Goal: Task Accomplishment & Management: Manage account settings

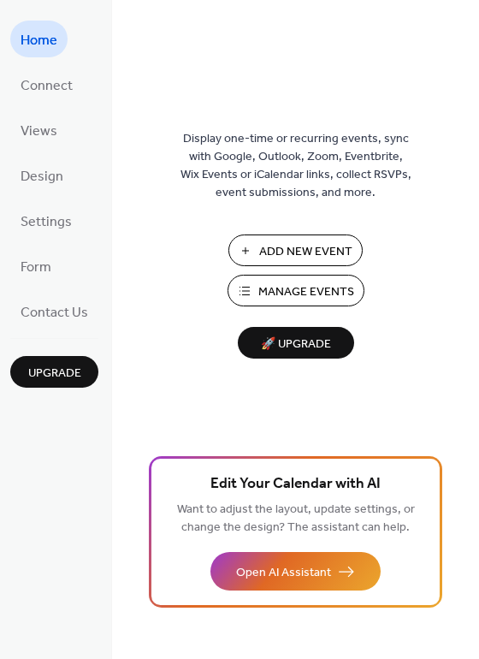
click at [280, 296] on span "Manage Events" at bounding box center [306, 292] width 96 height 18
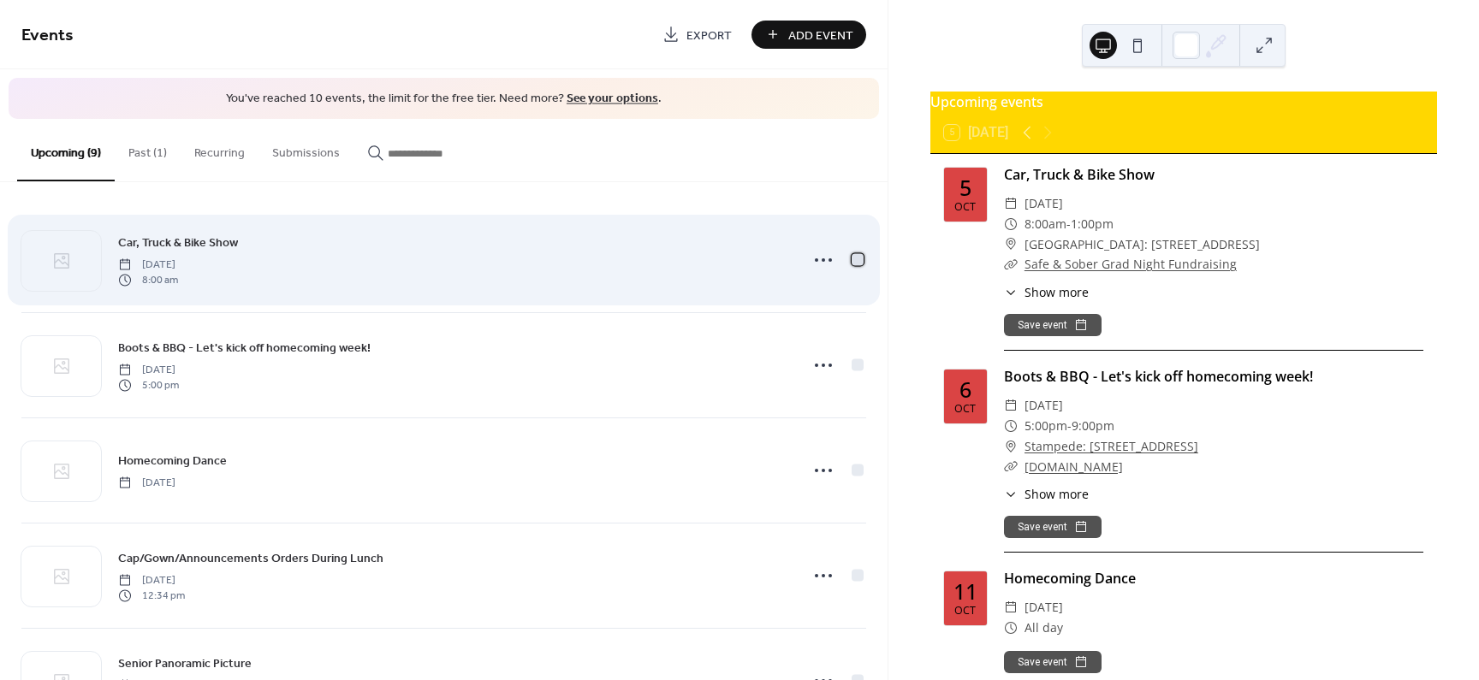
click at [857, 259] on div at bounding box center [858, 259] width 12 height 12
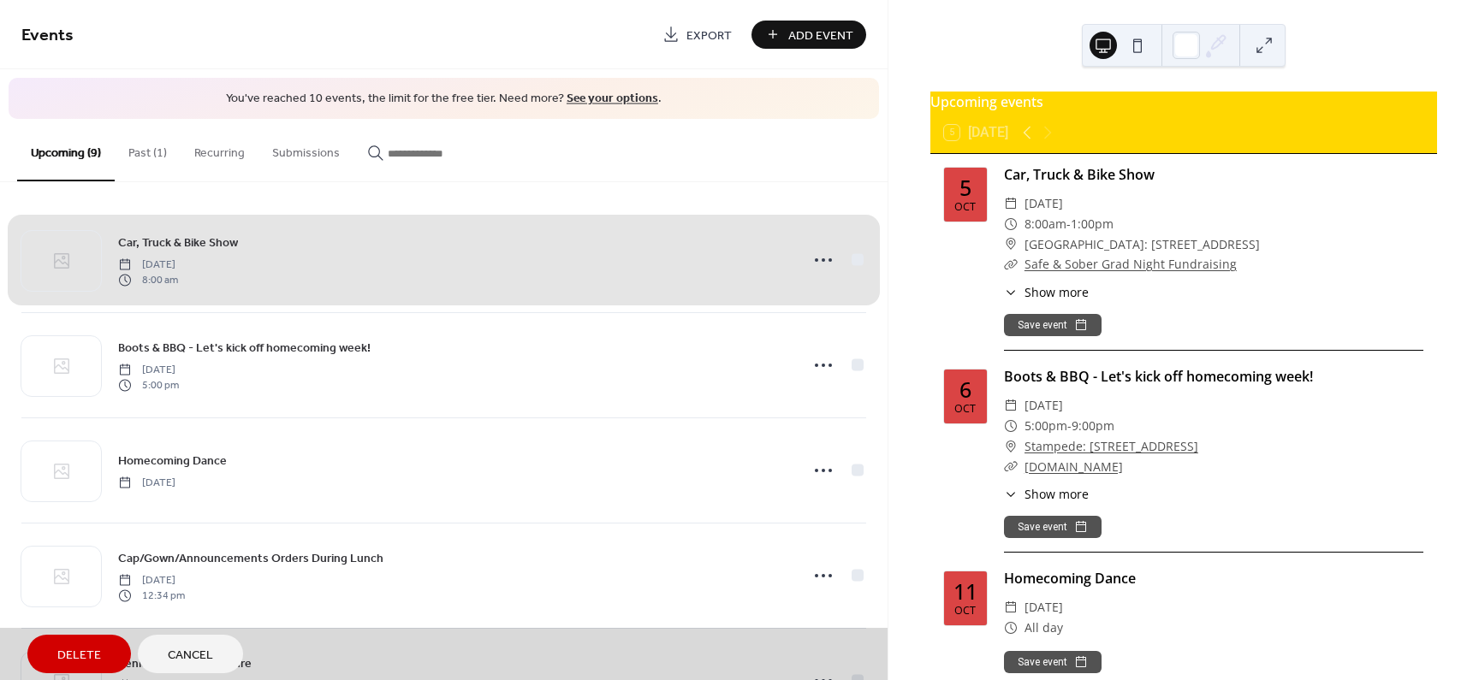
click at [67, 656] on span "Delete" at bounding box center [79, 656] width 44 height 18
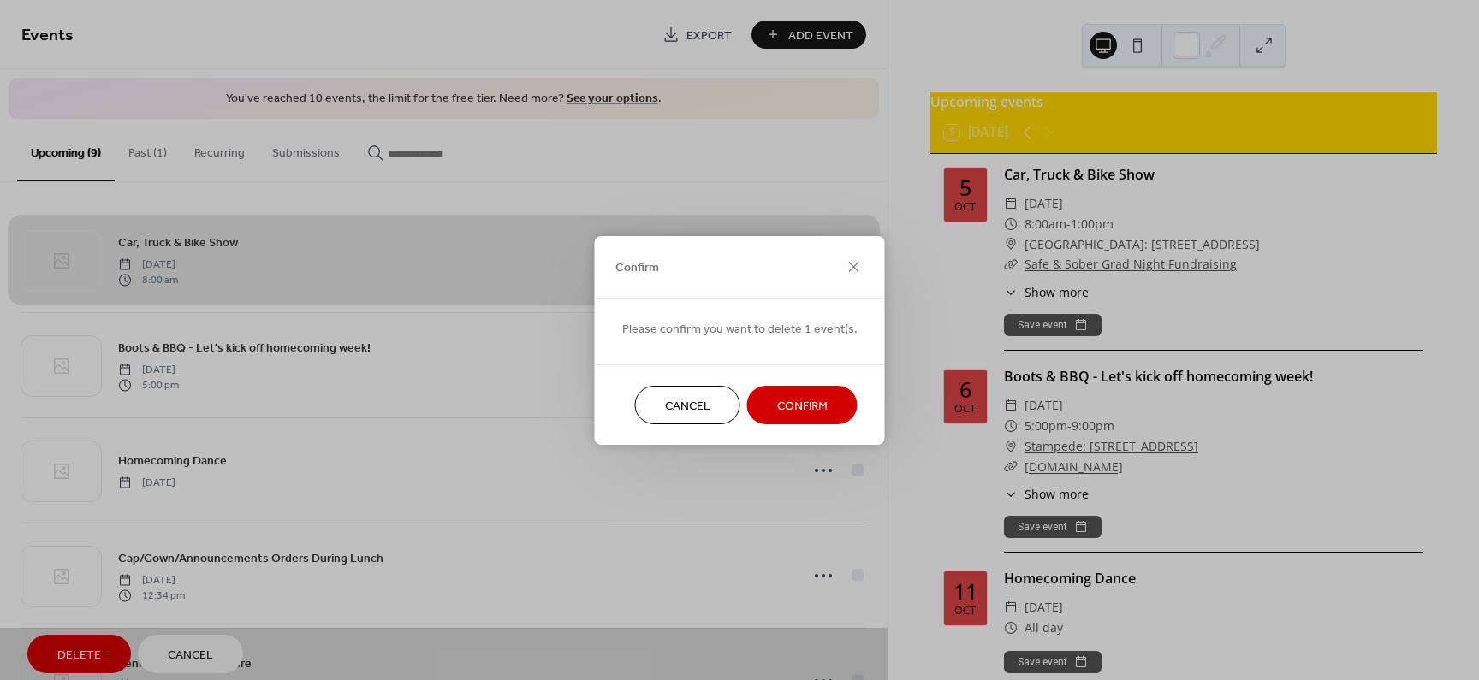
click at [795, 404] on span "Confirm" at bounding box center [802, 406] width 50 height 18
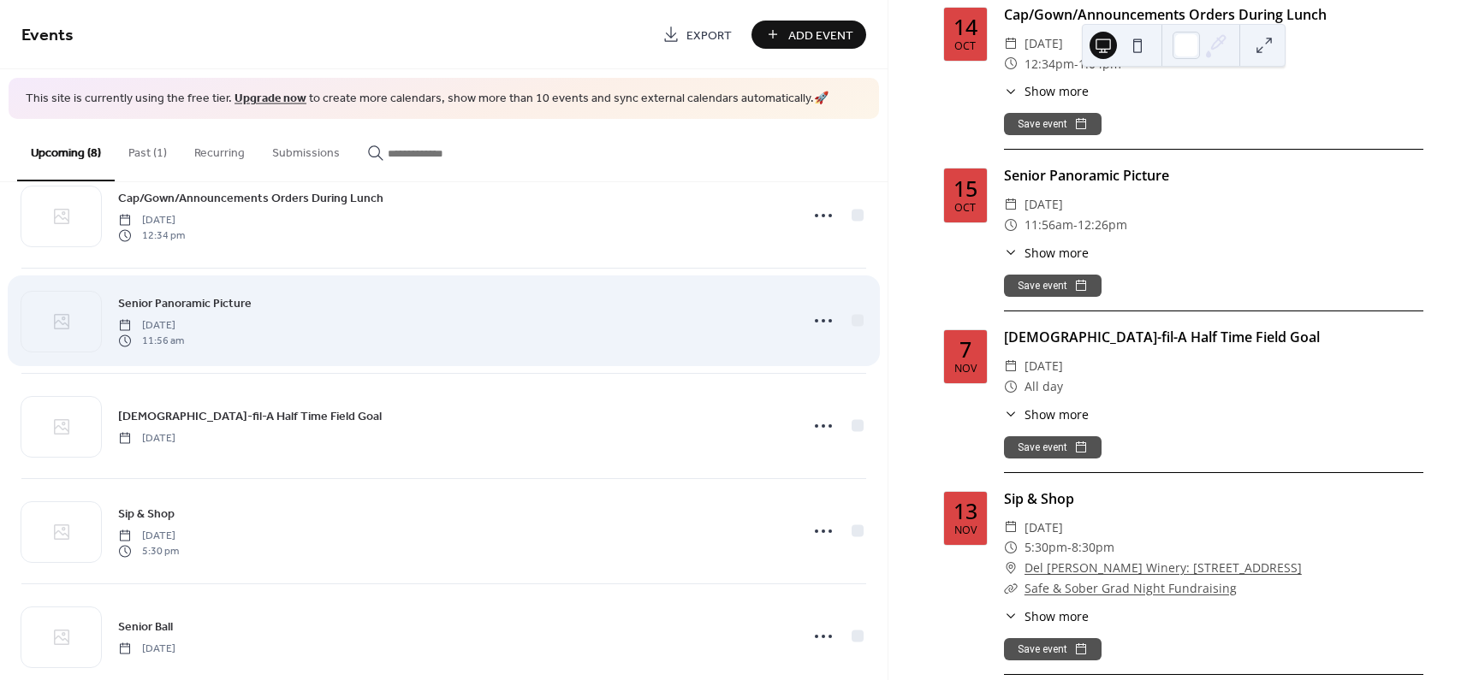
scroll to position [281, 0]
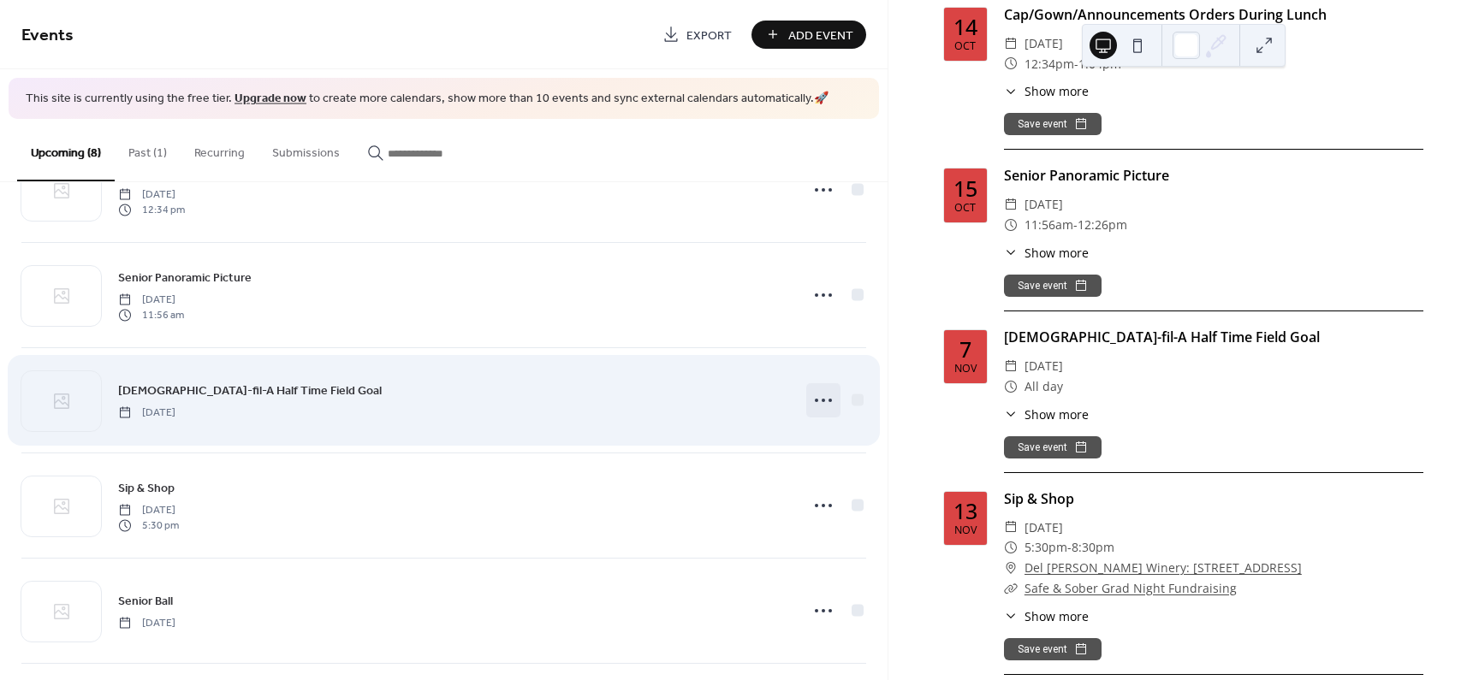
click at [822, 401] on circle at bounding box center [823, 400] width 3 height 3
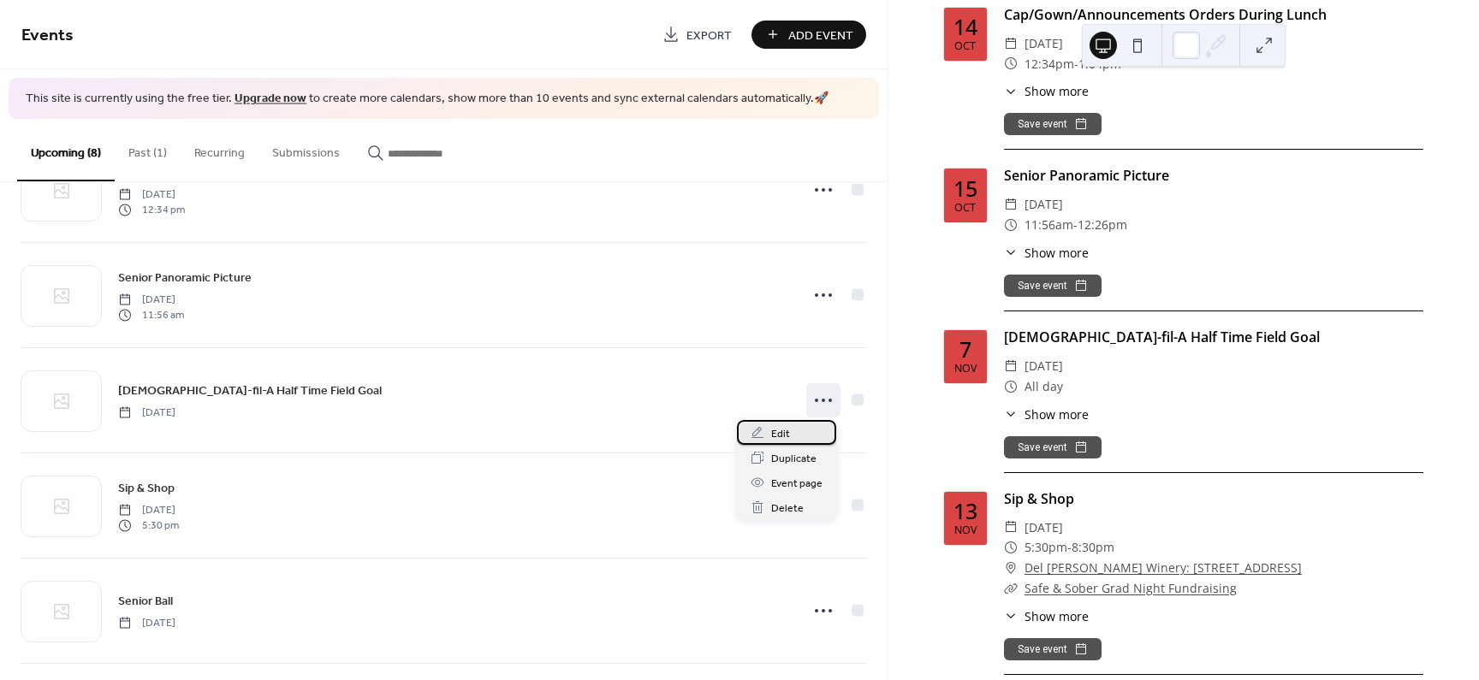
click at [790, 431] on div "Edit" at bounding box center [786, 432] width 99 height 25
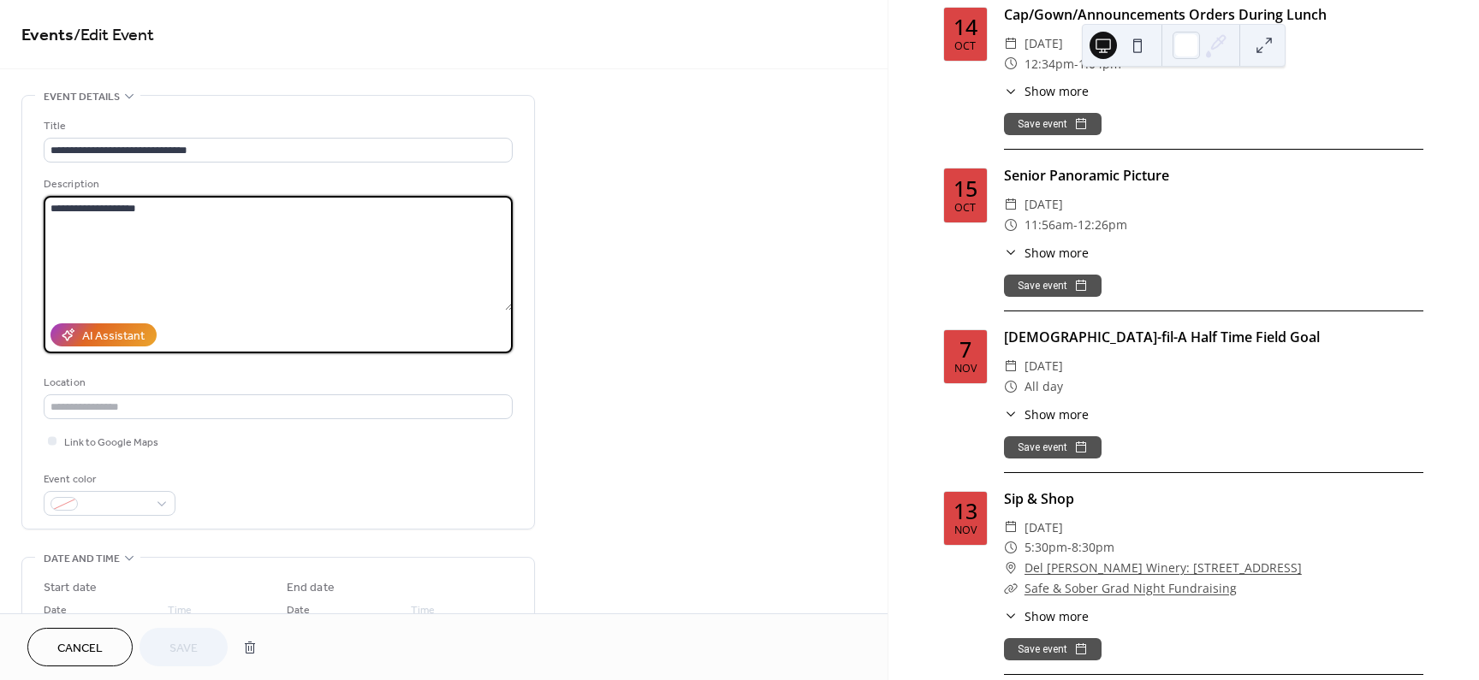
drag, startPoint x: 202, startPoint y: 207, endPoint x: -81, endPoint y: 207, distance: 283.3
click at [0, 207] on html "**********" at bounding box center [739, 340] width 1479 height 680
paste textarea "**********"
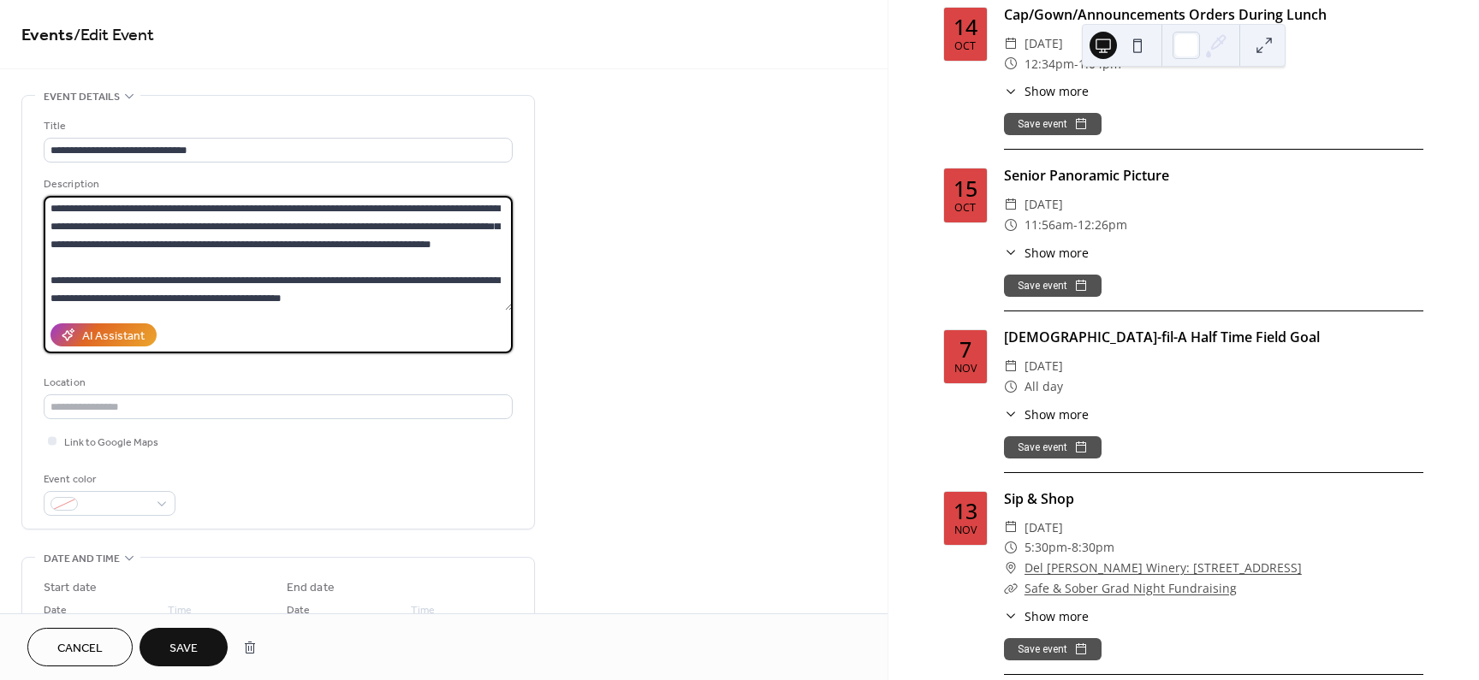
scroll to position [216, 0]
type textarea "**********"
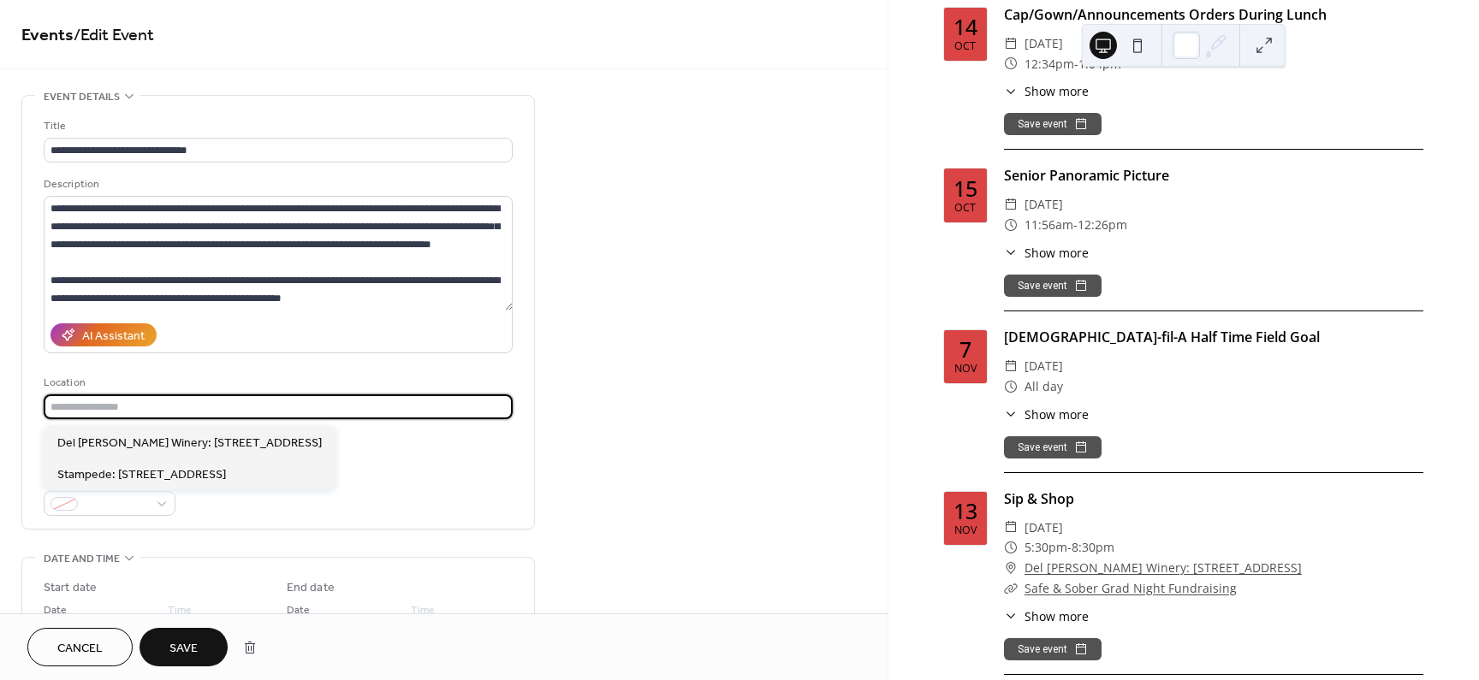
click at [145, 415] on input "text" at bounding box center [278, 407] width 469 height 25
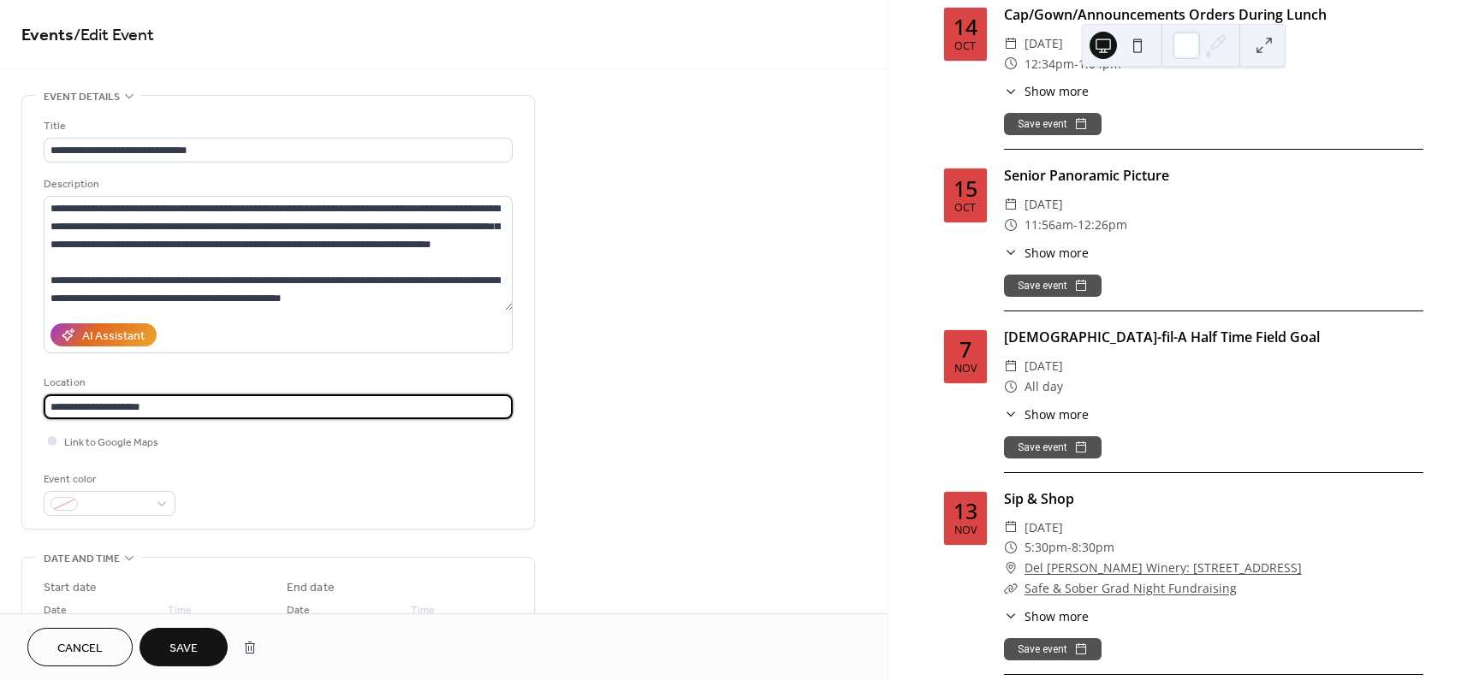
type input "**********"
click at [54, 442] on div at bounding box center [52, 440] width 9 height 9
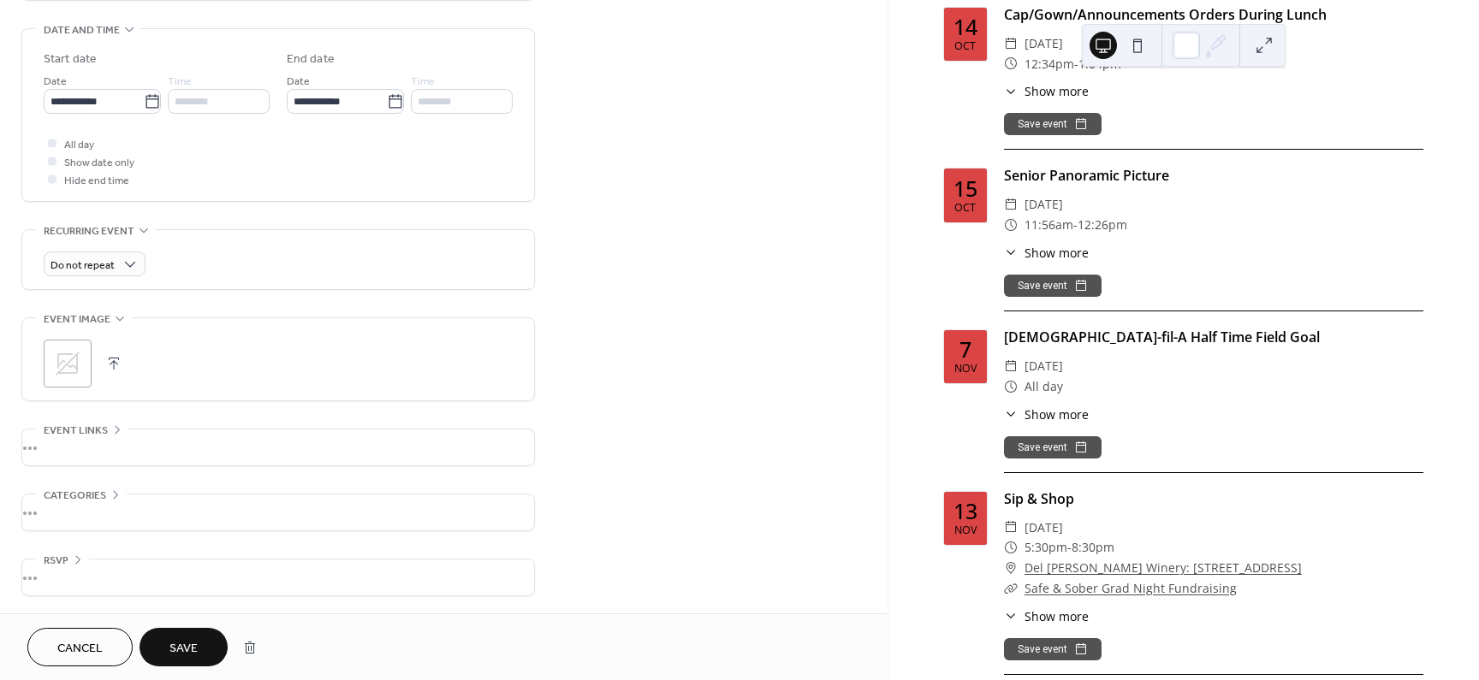
scroll to position [534, 0]
click at [175, 650] on span "Save" at bounding box center [183, 649] width 28 height 18
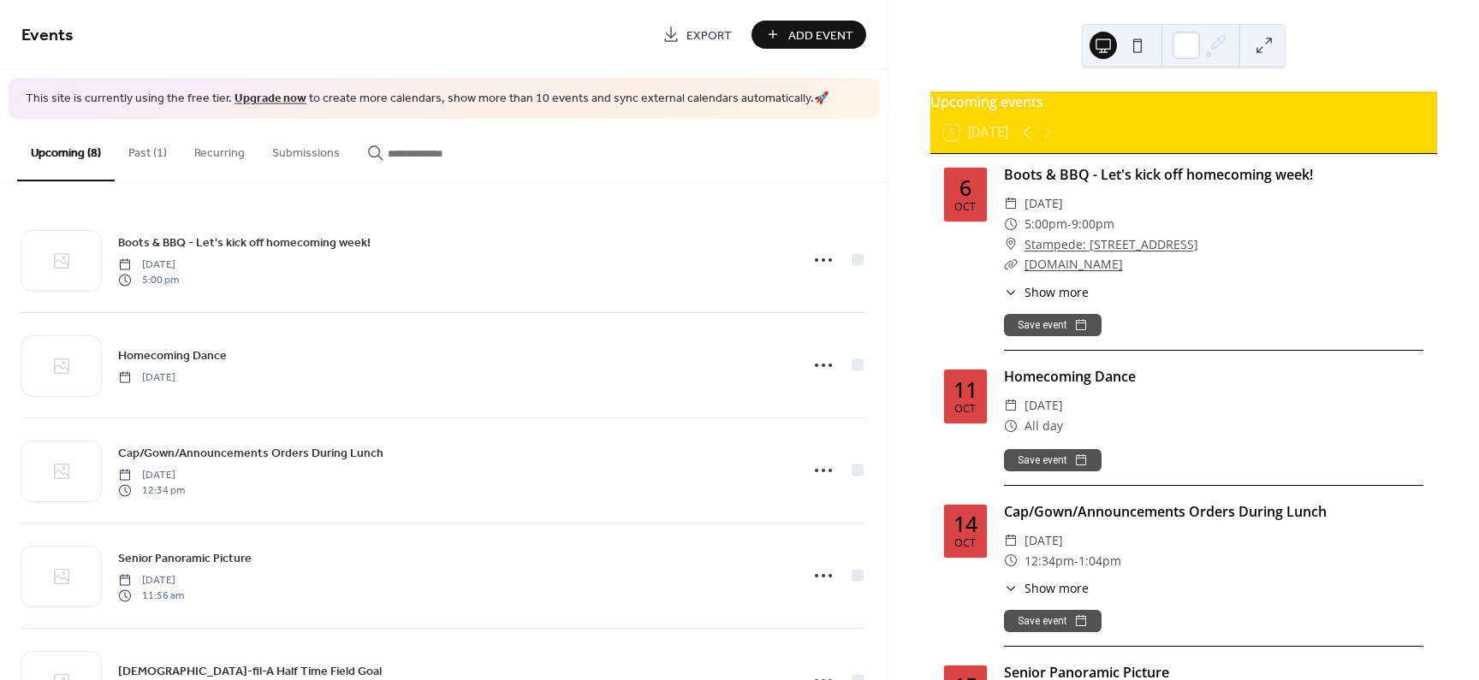
drag, startPoint x: 1169, startPoint y: 273, endPoint x: 1022, endPoint y: 279, distance: 147.3
click at [1022, 275] on div "​ [DOMAIN_NAME]" at bounding box center [1213, 264] width 419 height 21
click at [1033, 300] on span "Show more" at bounding box center [1056, 292] width 64 height 18
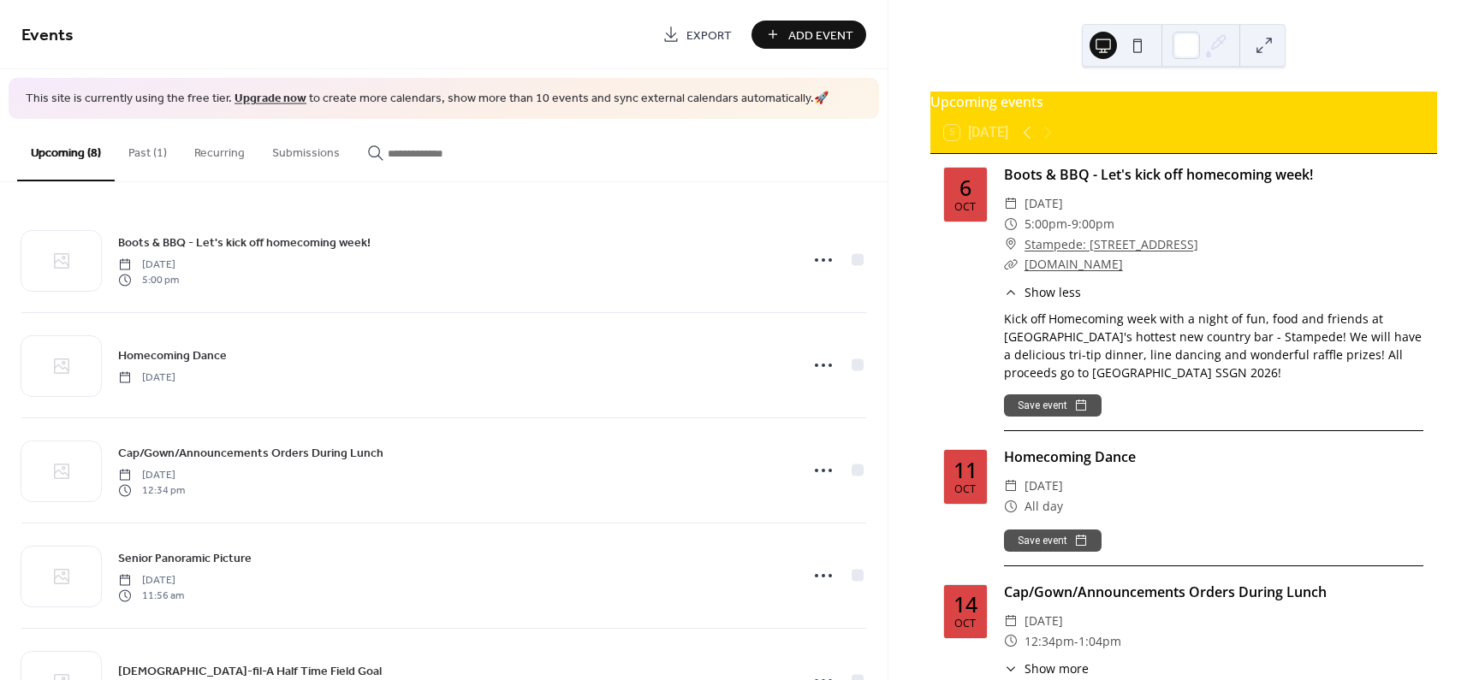
click at [1166, 275] on div "​ [DOMAIN_NAME]" at bounding box center [1213, 264] width 419 height 21
click at [1165, 273] on div "​ [DOMAIN_NAME]" at bounding box center [1213, 264] width 419 height 21
click at [1059, 272] on link "[DOMAIN_NAME]" at bounding box center [1073, 264] width 98 height 16
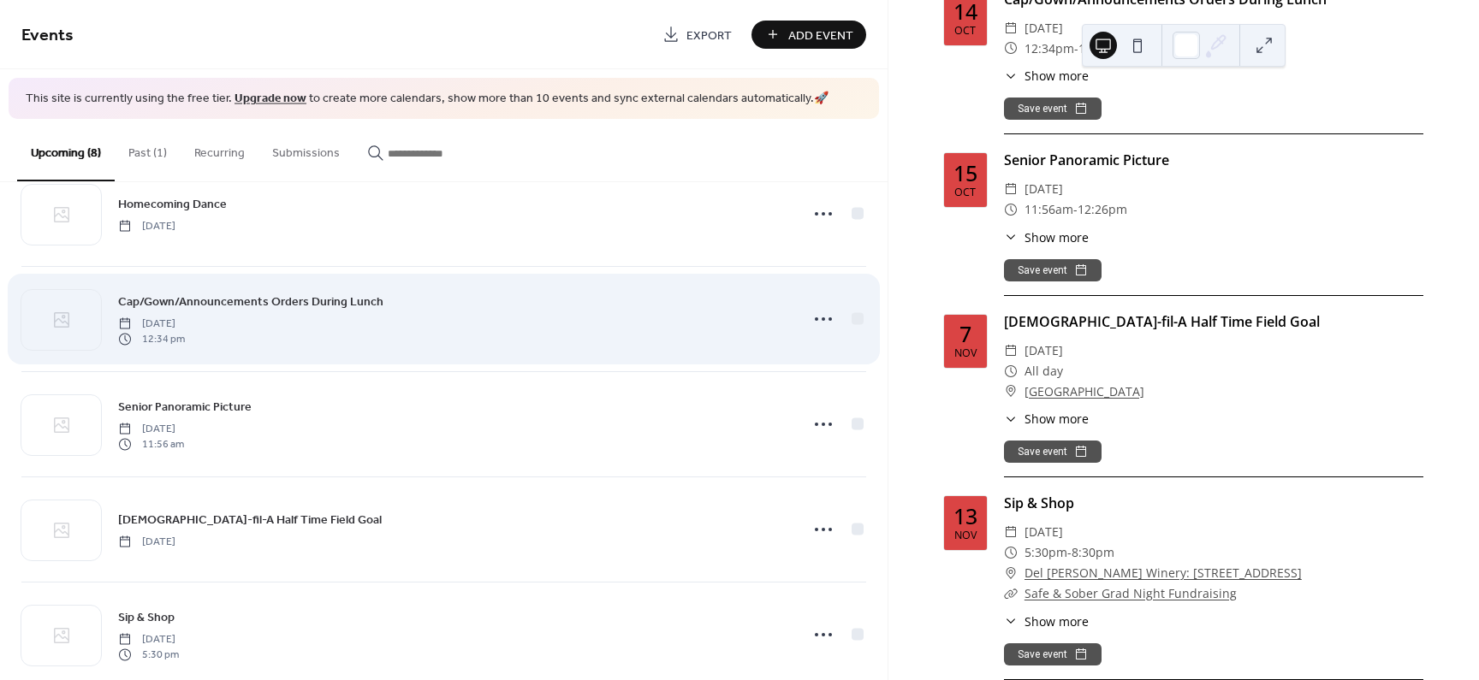
scroll to position [232, 0]
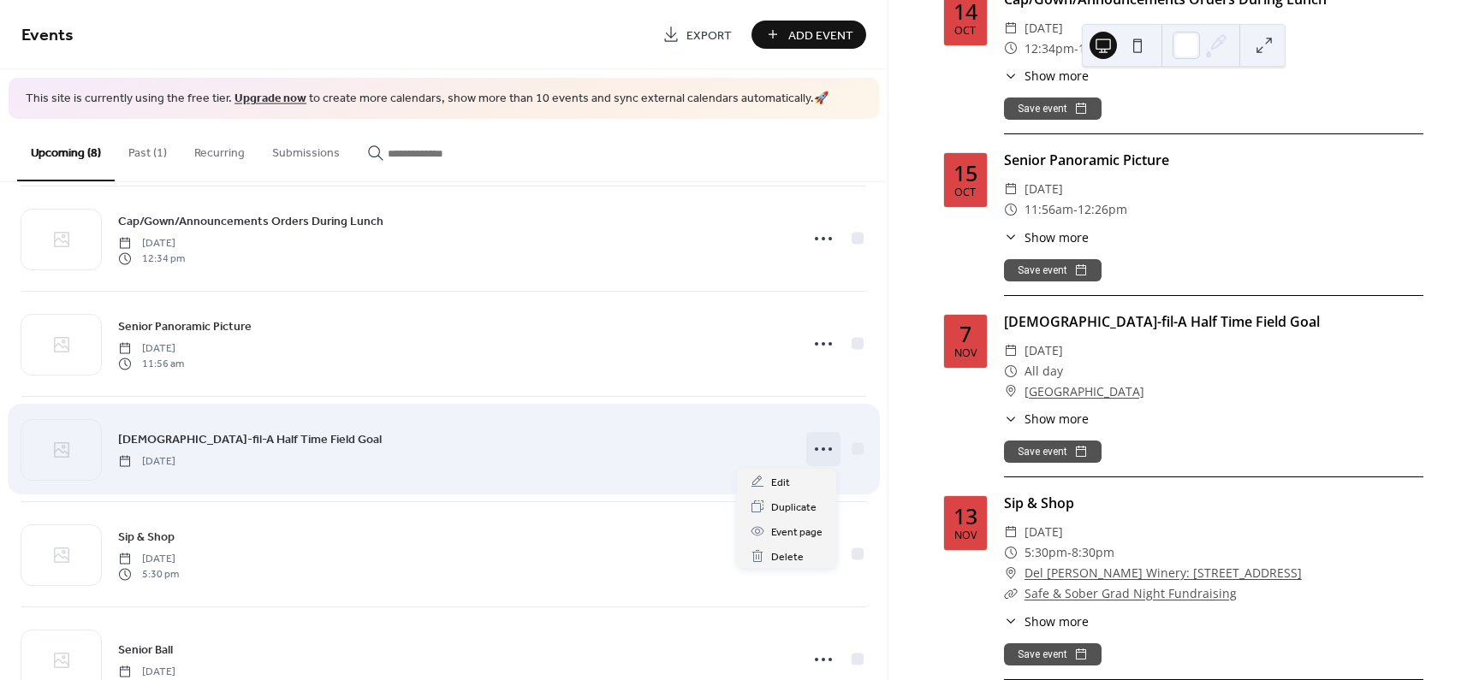
click at [816, 451] on icon at bounding box center [823, 449] width 27 height 27
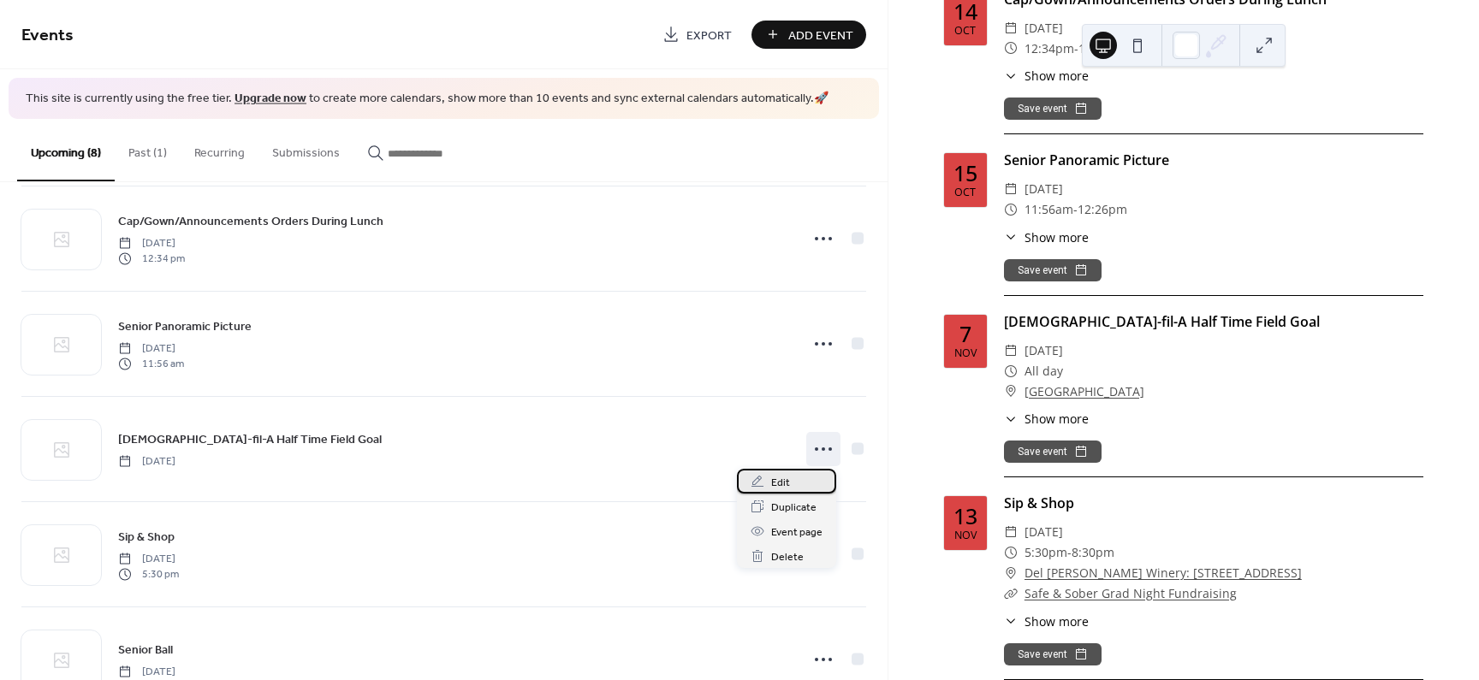
click at [794, 482] on div "Edit" at bounding box center [786, 481] width 99 height 25
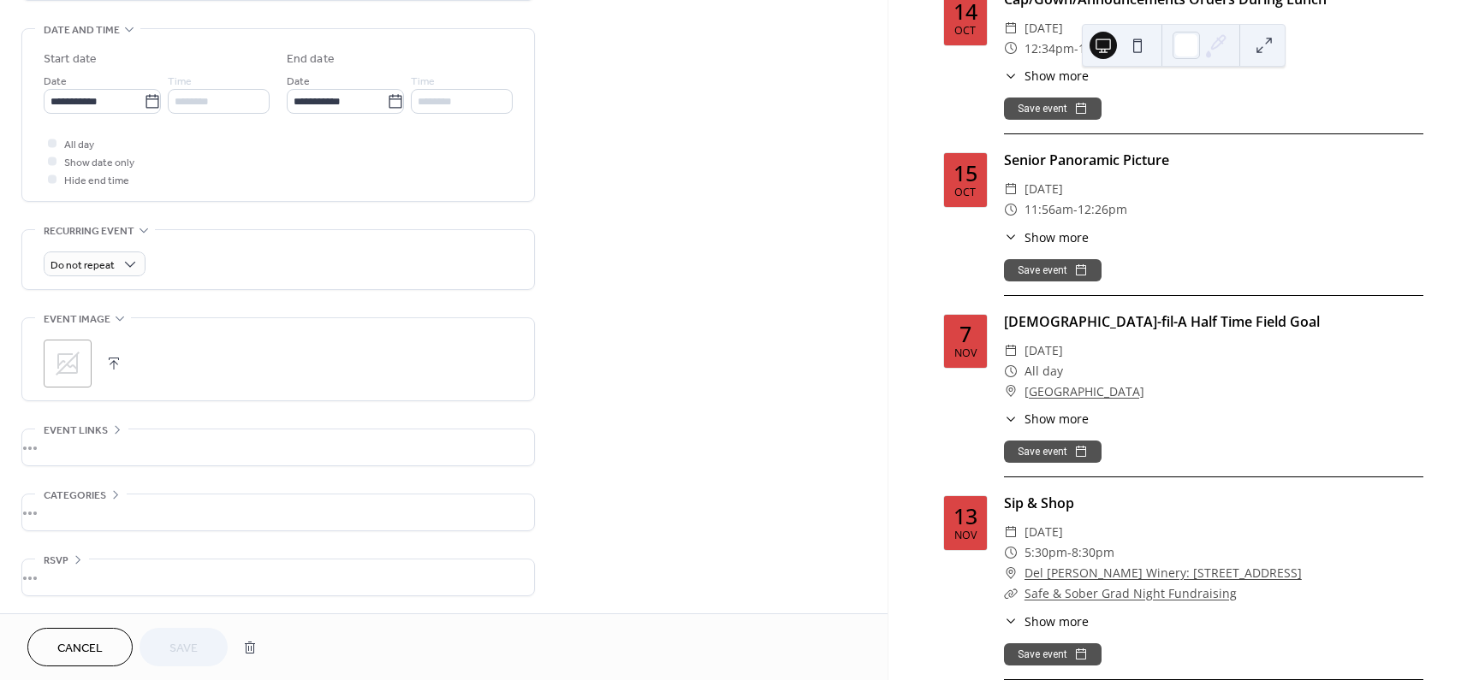
scroll to position [534, 0]
click at [83, 447] on div "•••" at bounding box center [278, 448] width 512 height 36
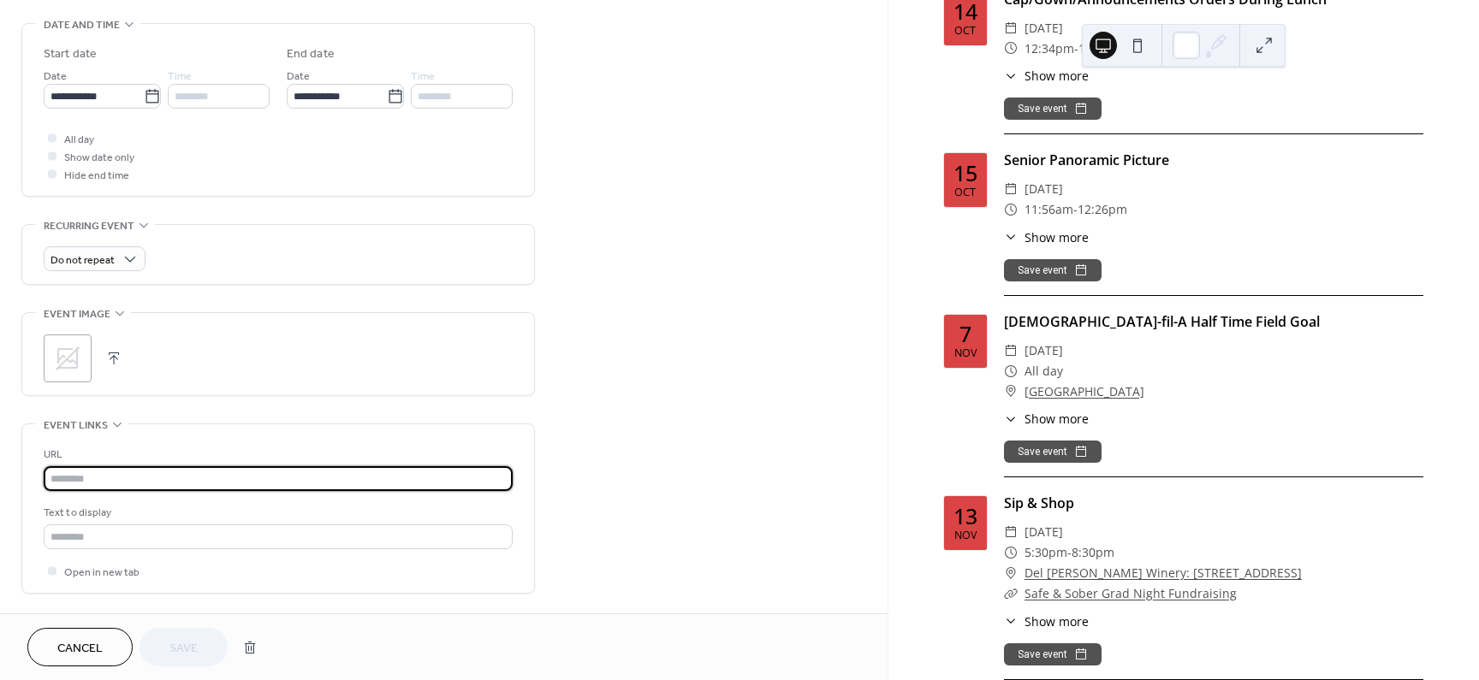
click at [72, 491] on input "text" at bounding box center [278, 478] width 469 height 25
paste input "**********"
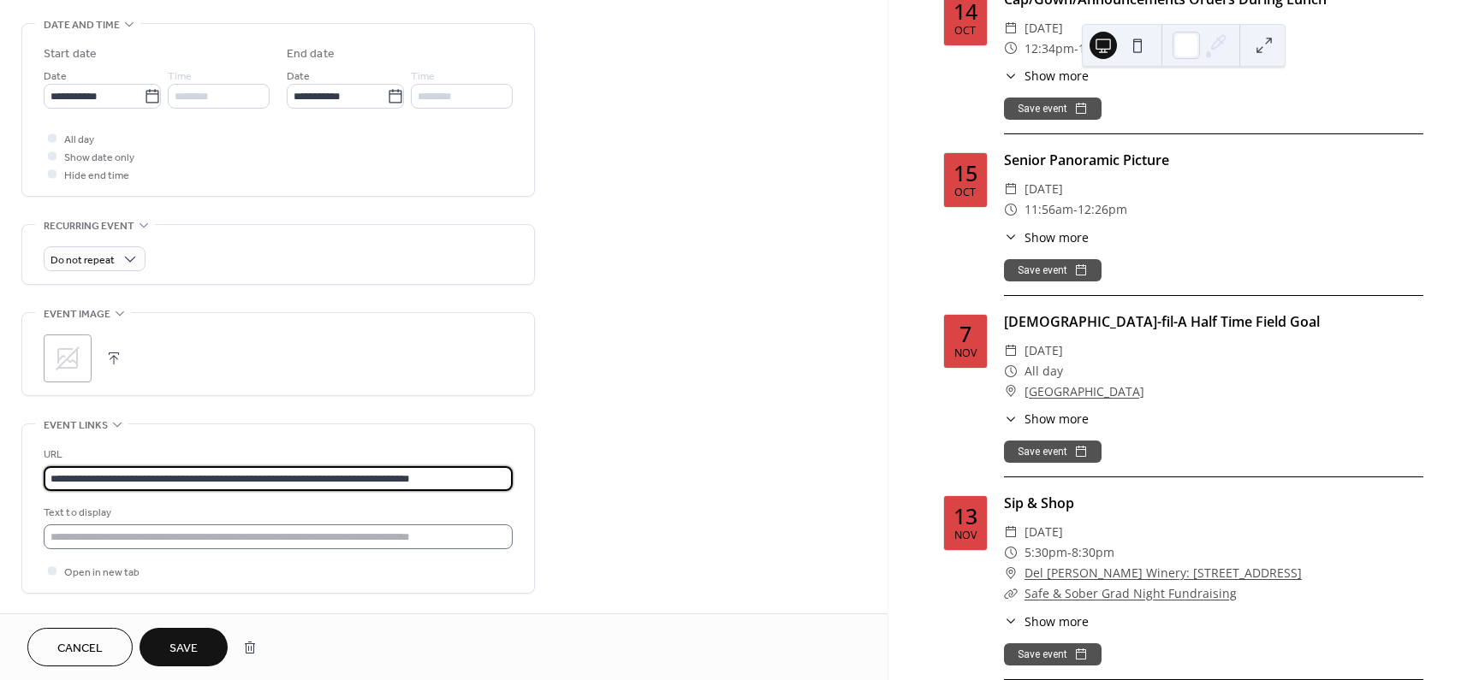
type input "**********"
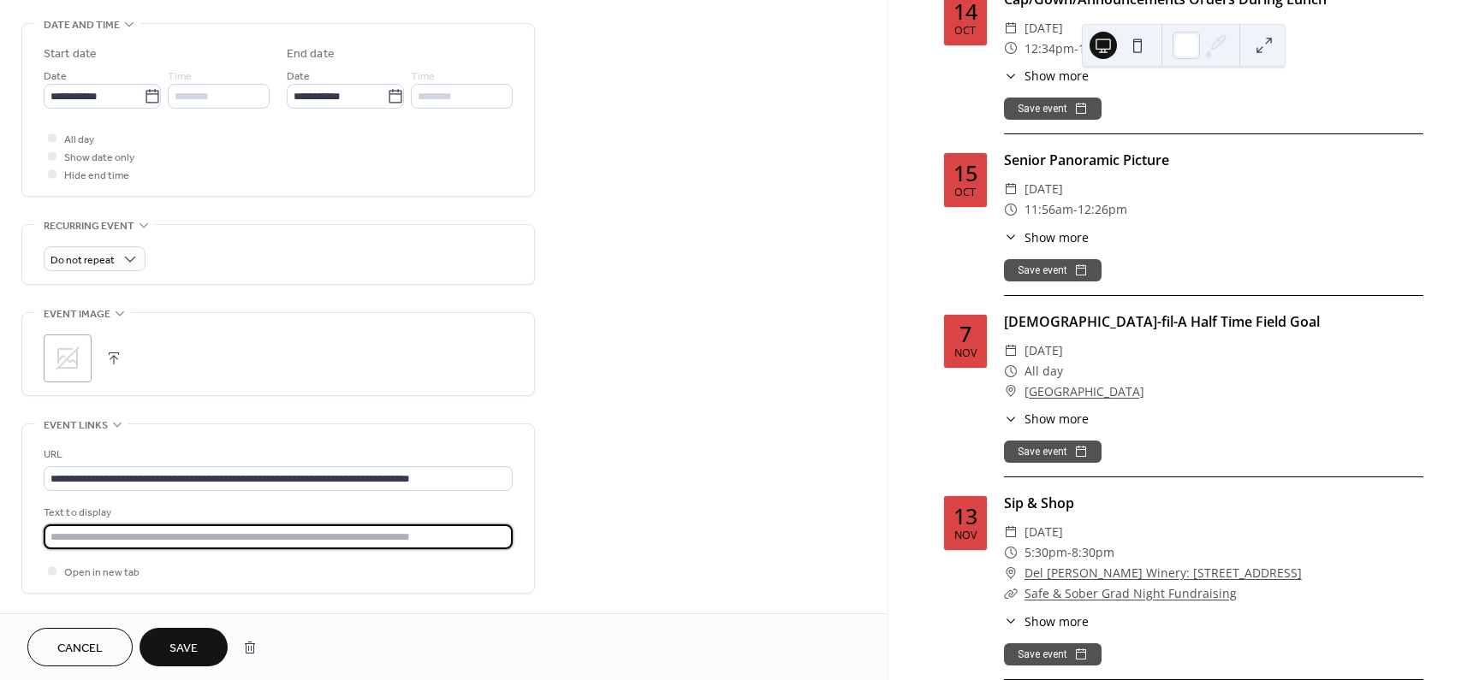
click at [81, 541] on input "text" at bounding box center [278, 537] width 469 height 25
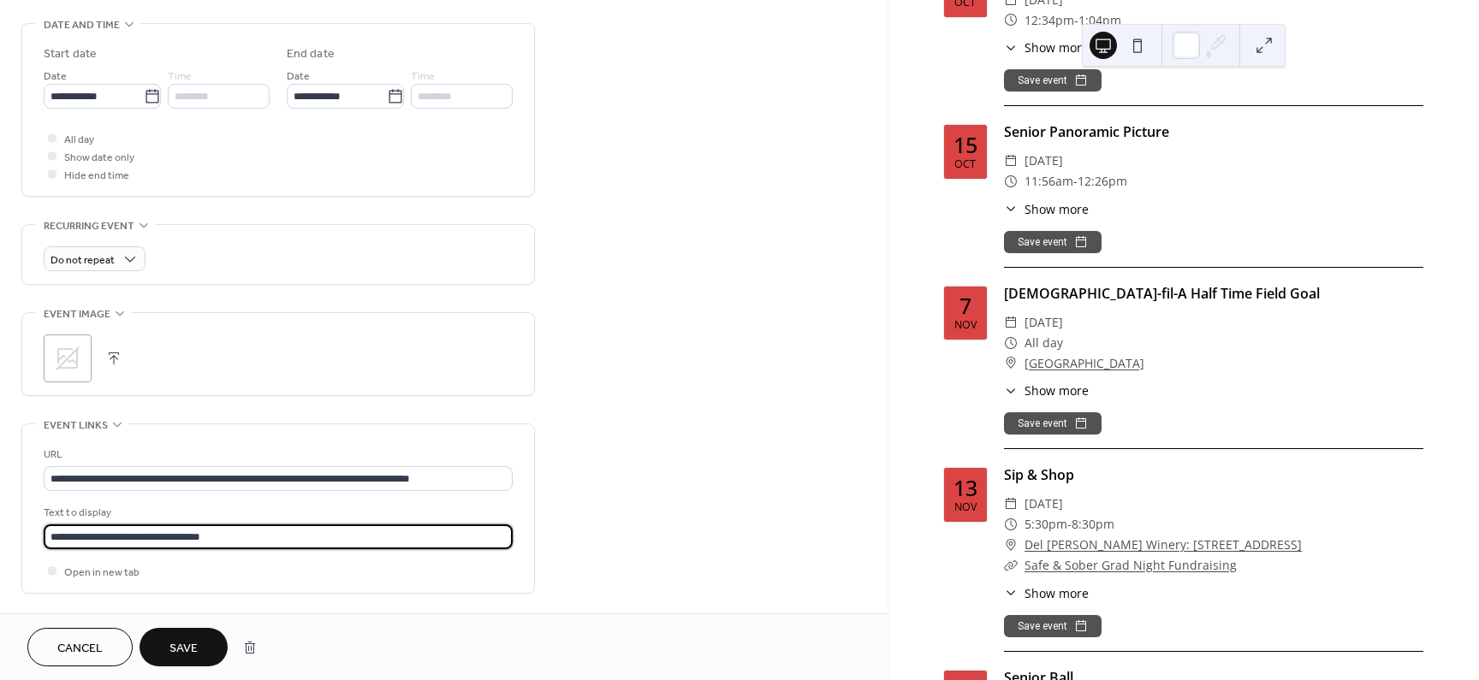
scroll to position [651, 0]
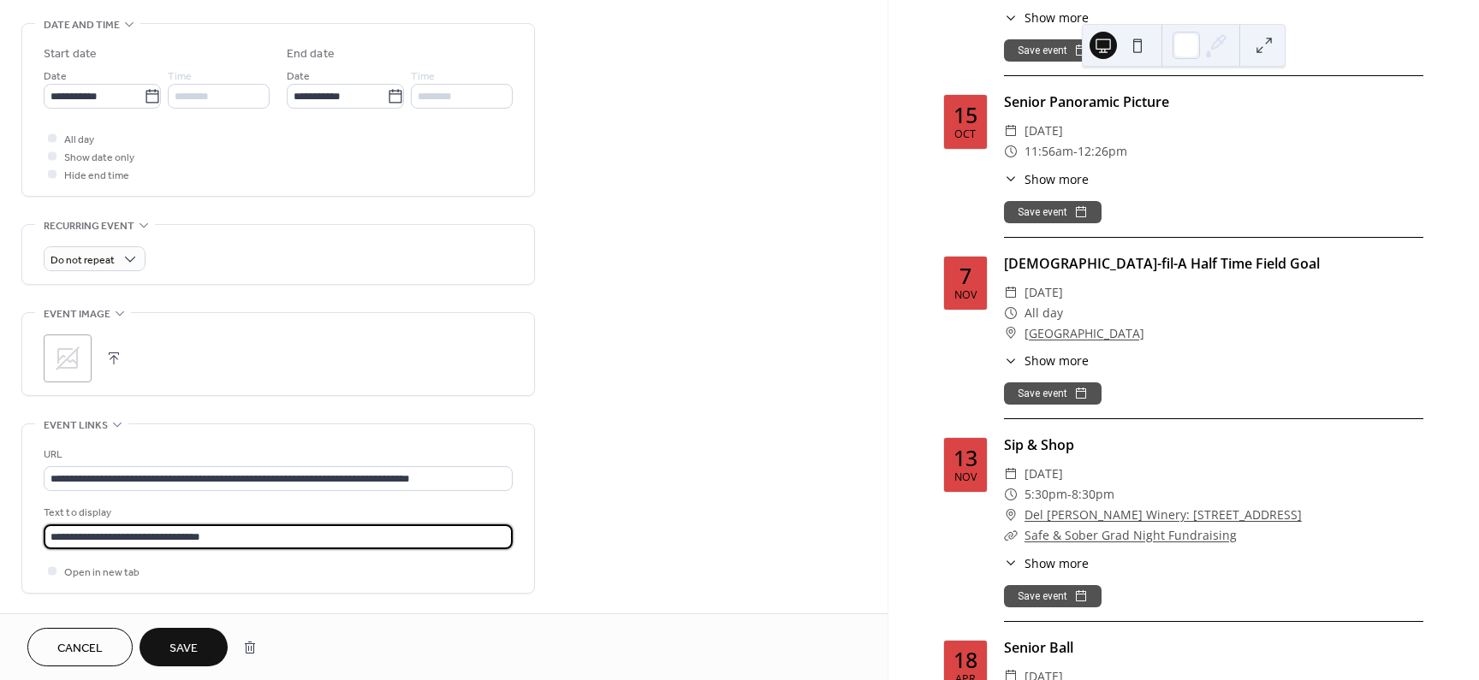
type input "**********"
click at [173, 656] on span "Save" at bounding box center [183, 649] width 28 height 18
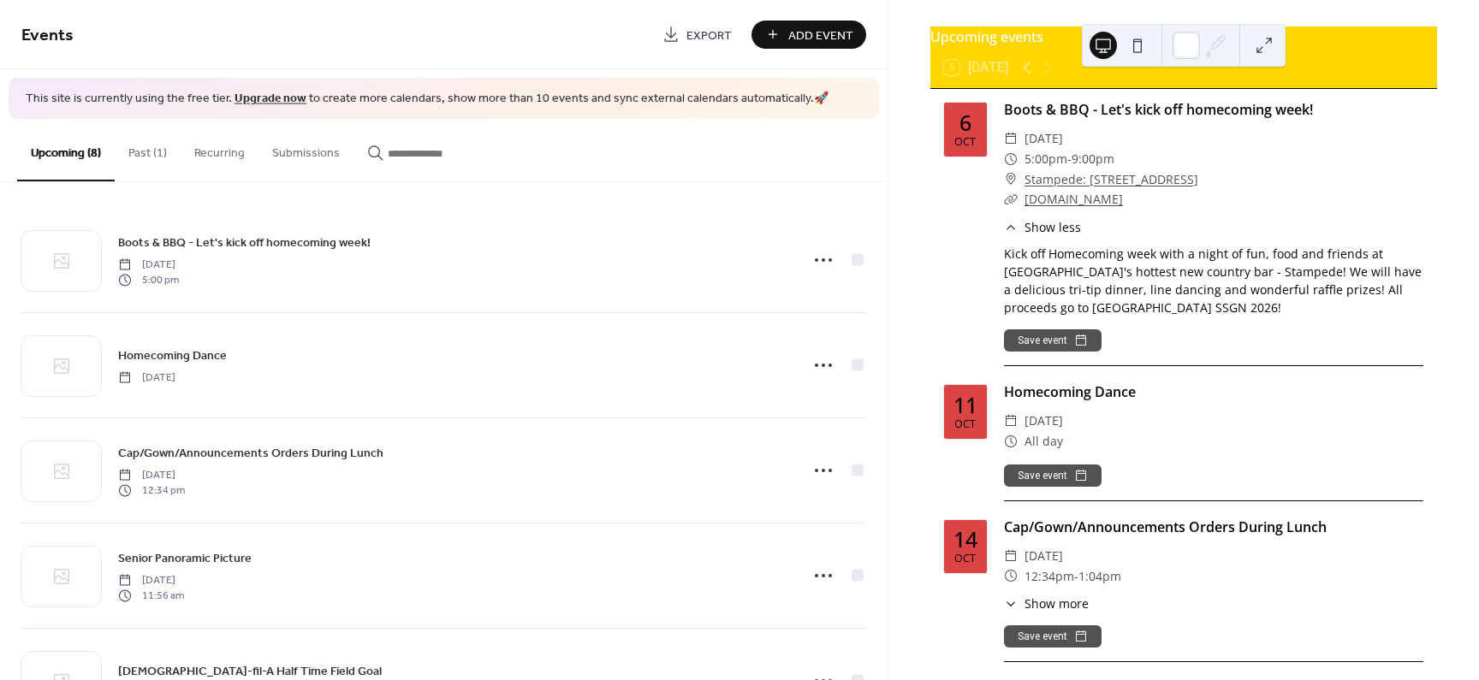
scroll to position [64, 0]
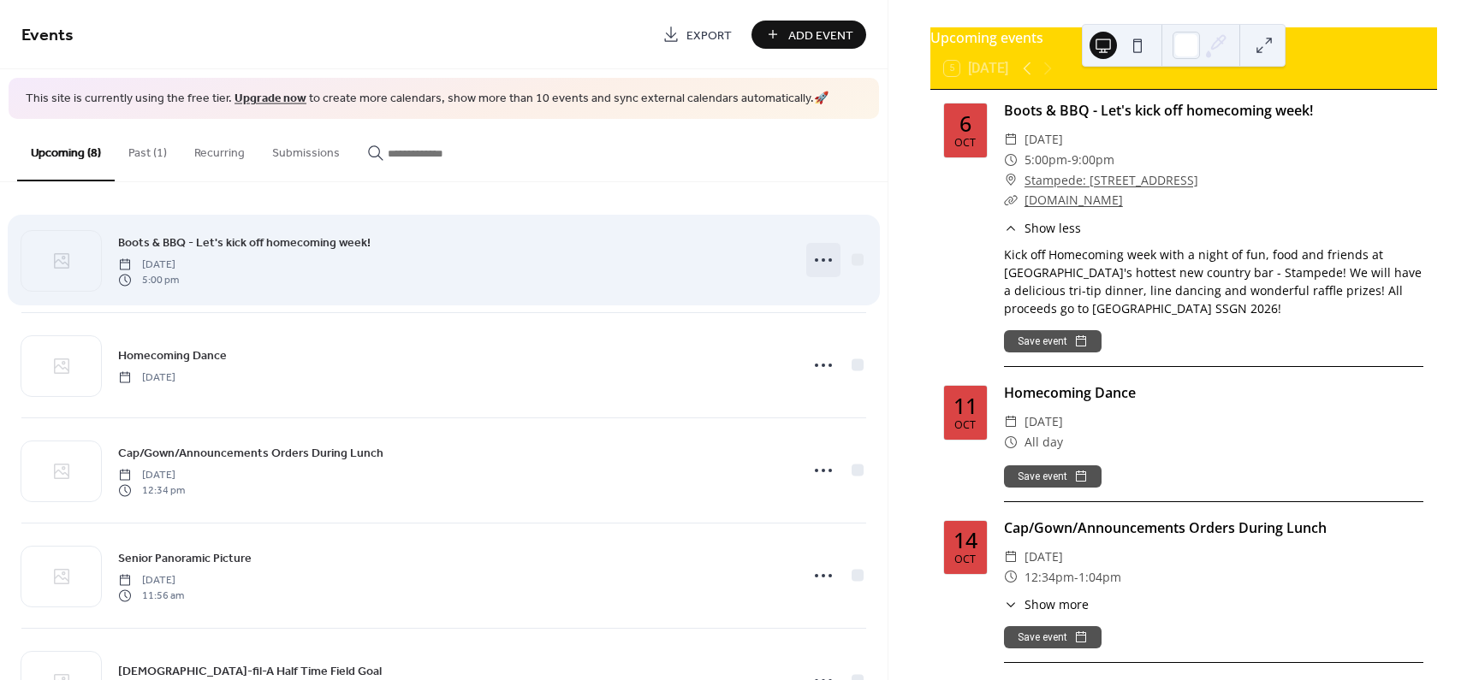
click at [813, 260] on icon at bounding box center [823, 259] width 27 height 27
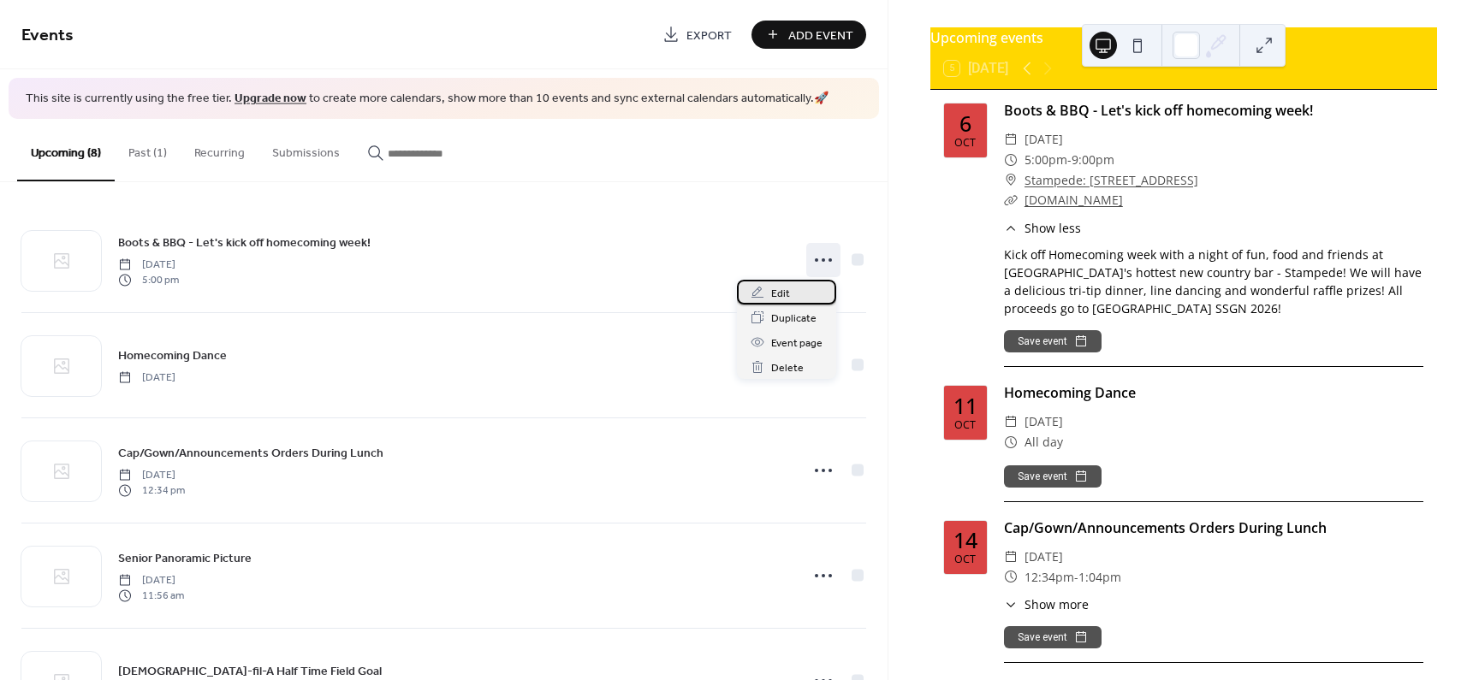
click at [782, 293] on span "Edit" at bounding box center [780, 294] width 19 height 18
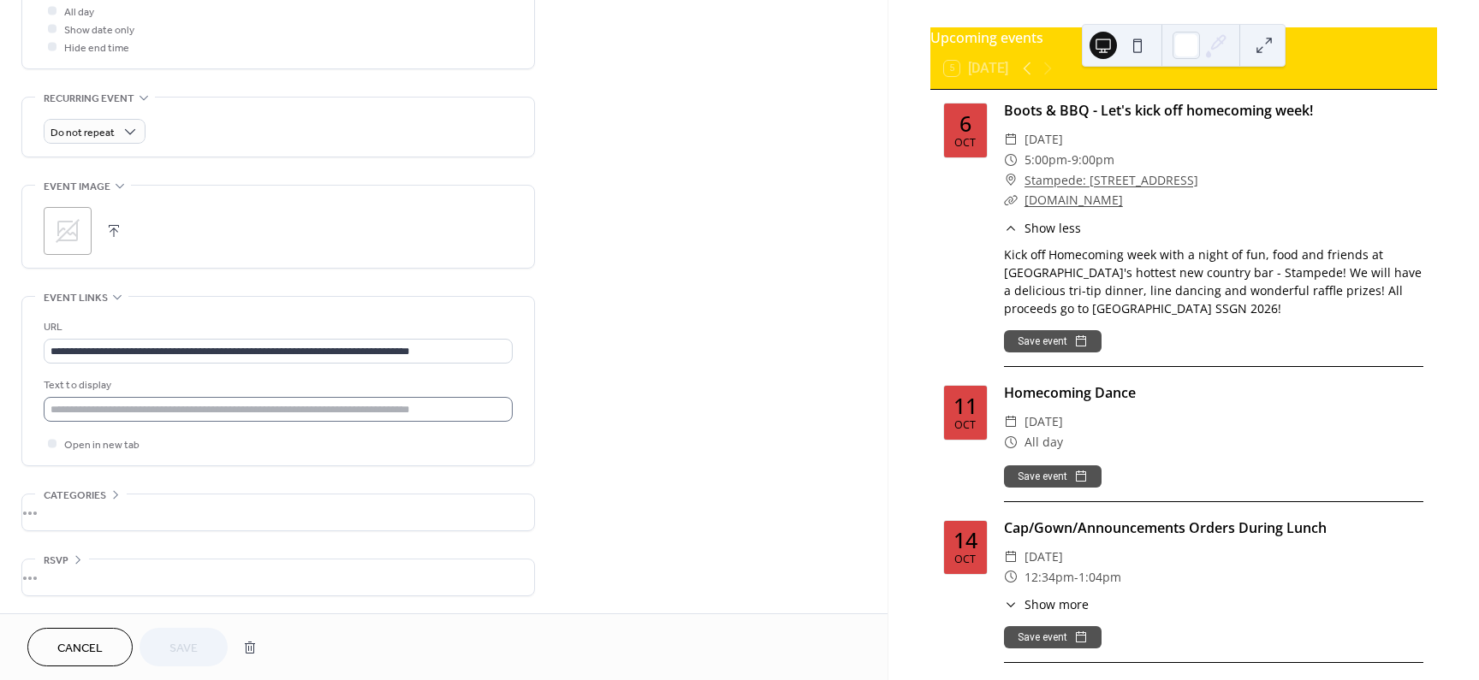
scroll to position [670, 0]
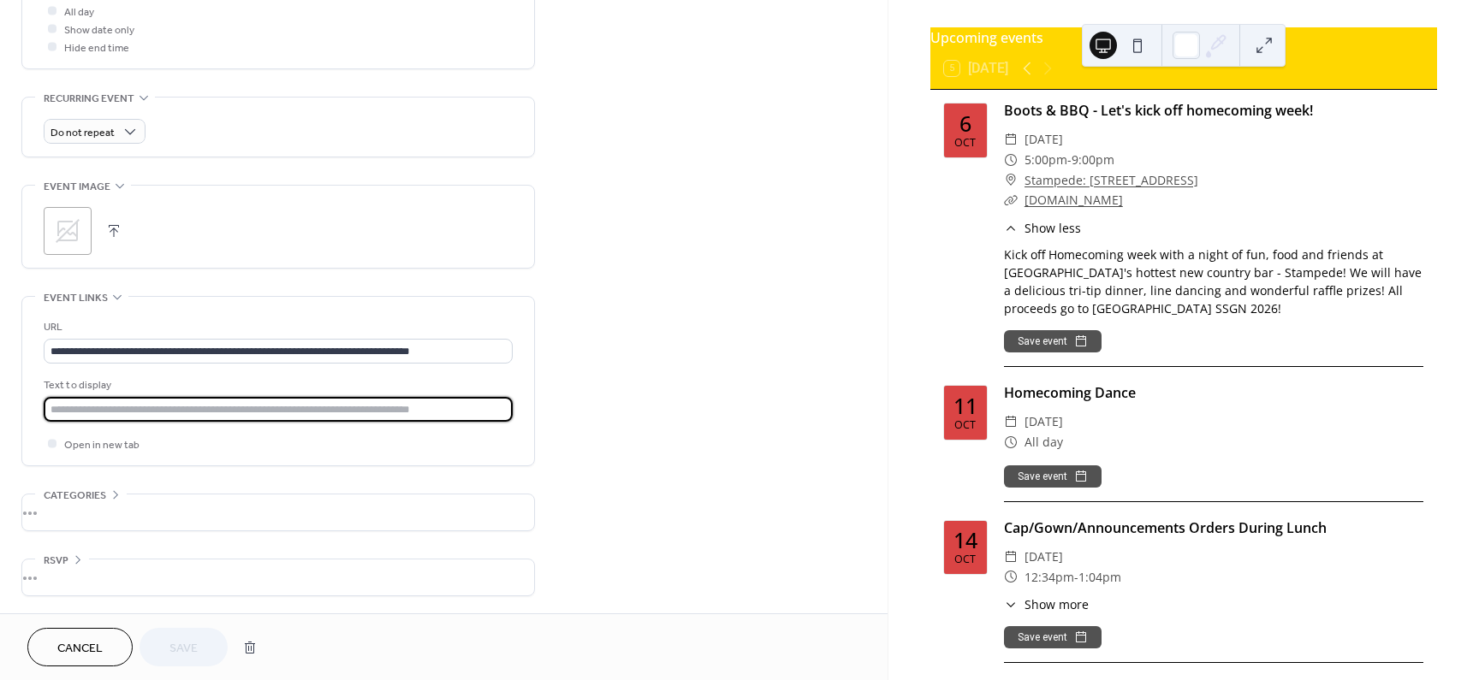
drag, startPoint x: 478, startPoint y: 407, endPoint x: 45, endPoint y: 403, distance: 432.2
click at [45, 403] on input "text" at bounding box center [278, 409] width 469 height 25
type input "**********"
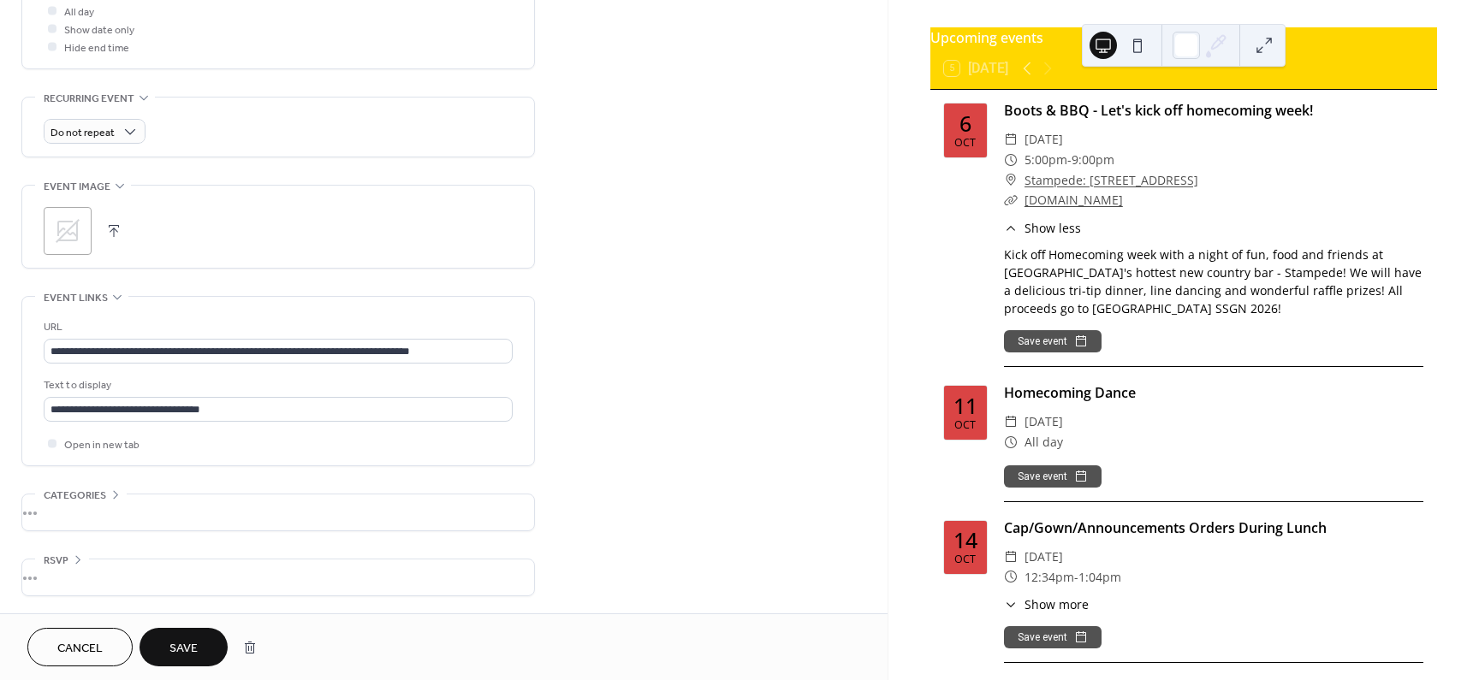
click at [196, 646] on span "Save" at bounding box center [183, 649] width 28 height 18
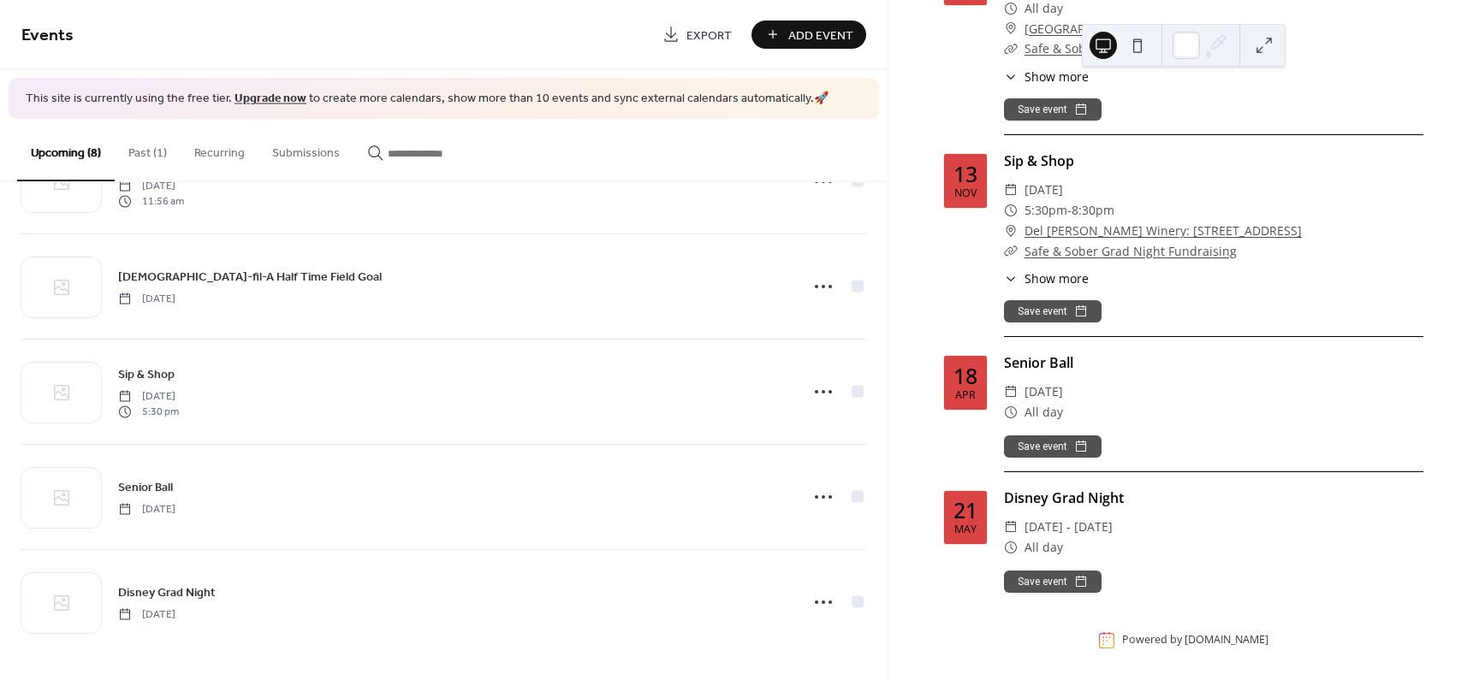
scroll to position [394, 0]
